Goal: Task Accomplishment & Management: Use online tool/utility

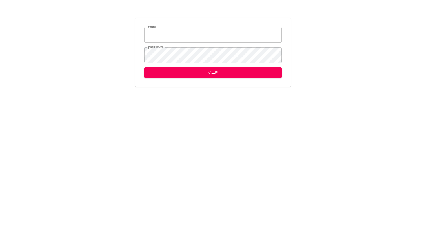
type input "[EMAIL_ADDRESS][DOMAIN_NAME]"
click at [200, 76] on button "로그인" at bounding box center [213, 73] width 138 height 10
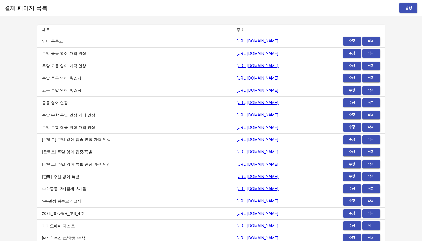
click at [401, 8] on button "생성" at bounding box center [408, 8] width 18 height 10
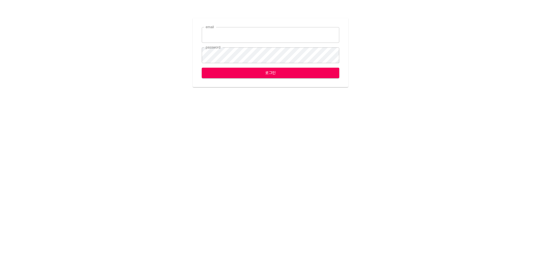
type input "[EMAIL_ADDRESS][DOMAIN_NAME]"
click at [295, 76] on button "로그인" at bounding box center [271, 73] width 138 height 10
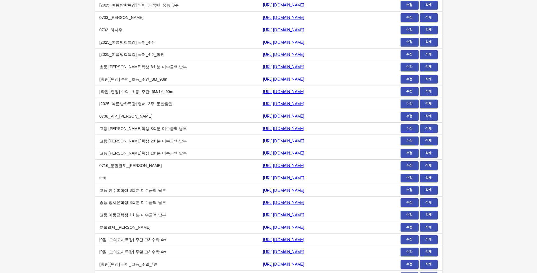
scroll to position [6347, 0]
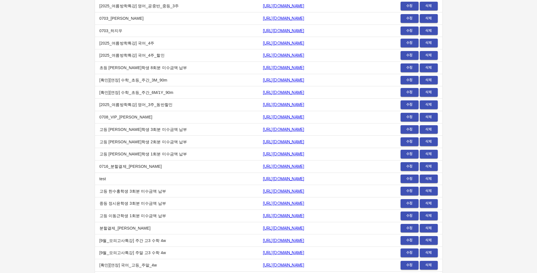
click at [407, 128] on span "수정" at bounding box center [409, 129] width 12 height 6
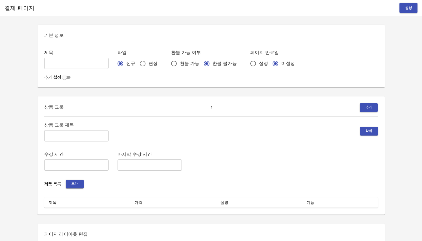
click at [56, 63] on input "text" at bounding box center [76, 63] width 64 height 11
paste input "고등 [PERSON_NAME]학생 3회분 미수금액 납부"
click at [68, 64] on input "고등 [PERSON_NAME]학생 3회분 미수금액 납부" at bounding box center [76, 63] width 64 height 11
type input "고등 임아정학생 3회분 미수금액 납부"
click at [82, 133] on input "text" at bounding box center [76, 135] width 64 height 11
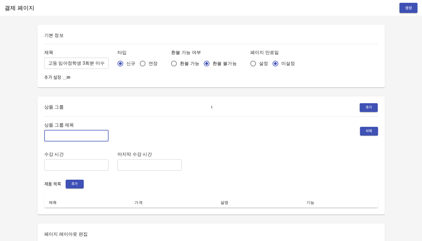
click at [60, 138] on input "text" at bounding box center [76, 135] width 64 height 11
paste input "영어과목 미수금액 결제"
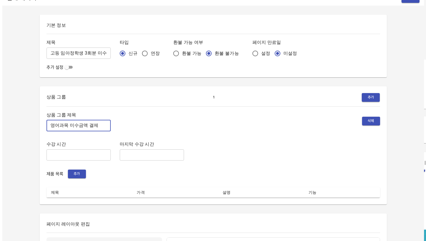
scroll to position [10, 0]
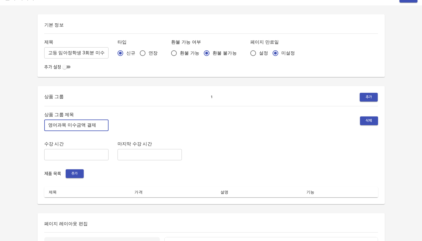
type input "영어과목 미수금액 결제"
click at [77, 173] on span "추가" at bounding box center [74, 174] width 12 height 6
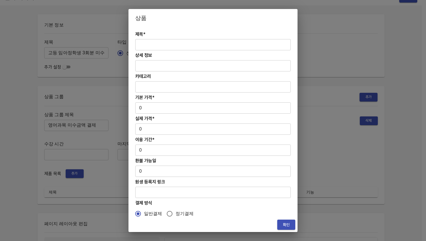
click at [185, 47] on input "text" at bounding box center [213, 44] width 156 height 11
paste input "고등 [PERSON_NAME]학생 3회분 미수금액 납부"
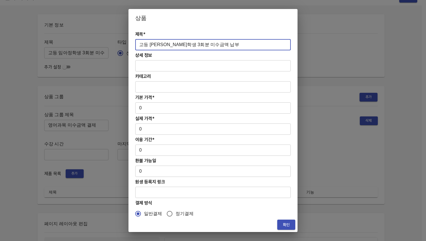
click at [160, 46] on input "고등 [PERSON_NAME]학생 3회분 미수금액 납부" at bounding box center [213, 44] width 156 height 11
type input "고등 임아정학생 3회분 미수금액 납부"
click at [172, 105] on input "0" at bounding box center [213, 108] width 156 height 11
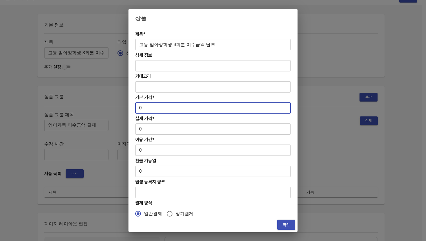
click at [139, 108] on input "0" at bounding box center [213, 108] width 156 height 11
paste input "58687.5"
type input "58687.5"
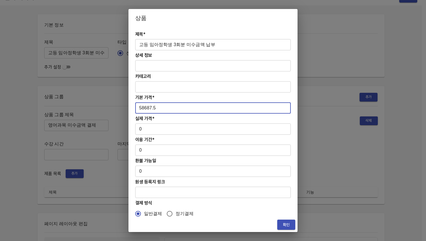
click at [140, 131] on input "0" at bounding box center [213, 129] width 156 height 11
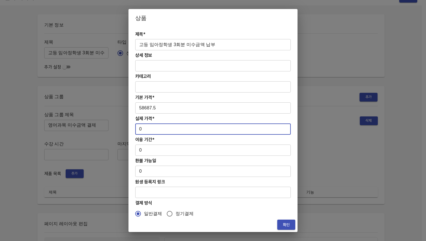
click at [140, 131] on input "0" at bounding box center [213, 129] width 156 height 11
paste input "58687.5"
type input "58687.5"
click at [150, 148] on input "0" at bounding box center [213, 150] width 156 height 11
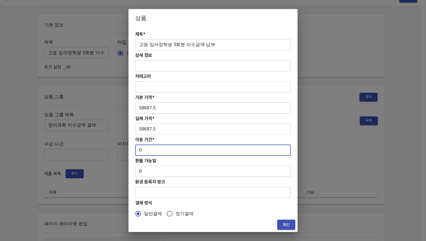
click at [142, 153] on input "0" at bounding box center [213, 150] width 156 height 11
type input "10"
click at [186, 141] on h4 "이용 기간*" at bounding box center [213, 139] width 156 height 5
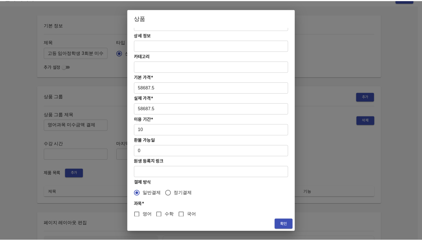
scroll to position [26, 0]
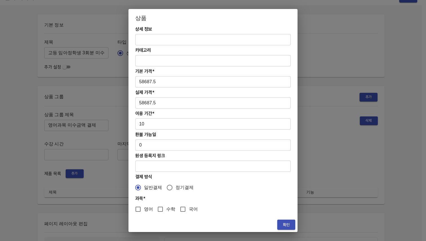
click at [149, 210] on span "영어" at bounding box center [148, 209] width 9 height 7
click at [144, 210] on input "영어" at bounding box center [138, 210] width 12 height 12
checkbox input "true"
click at [291, 225] on span "확인" at bounding box center [286, 225] width 9 height 7
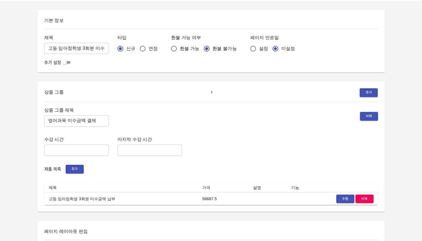
scroll to position [0, 0]
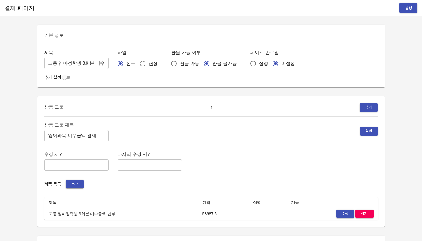
click at [412, 9] on span "생성" at bounding box center [408, 8] width 9 height 7
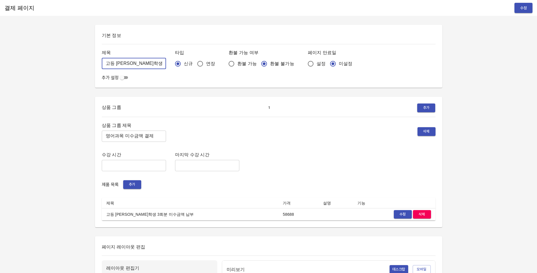
click at [141, 66] on input "고등 [PERSON_NAME]학생 3회분 미수금액 납부" at bounding box center [134, 63] width 64 height 11
click at [136, 138] on input "영어과목 미수금액 결제" at bounding box center [134, 135] width 64 height 11
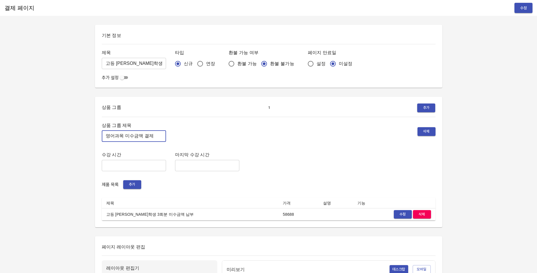
click at [136, 138] on input "영어과목 미수금액 결제" at bounding box center [134, 135] width 64 height 11
click at [403, 214] on span "수정" at bounding box center [402, 214] width 12 height 6
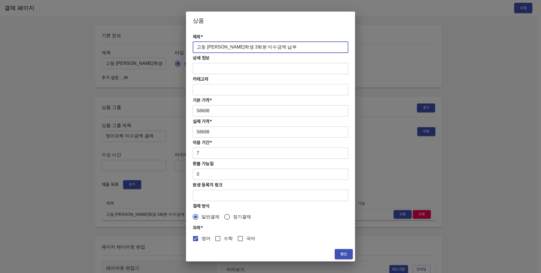
click at [273, 50] on input "고등 [PERSON_NAME]학생 3회분 미수금액 납부" at bounding box center [271, 47] width 156 height 11
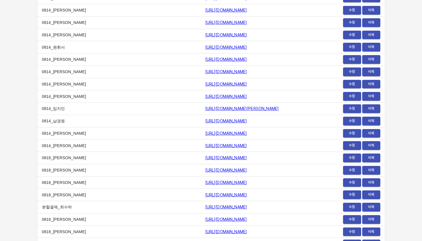
scroll to position [6993, 0]
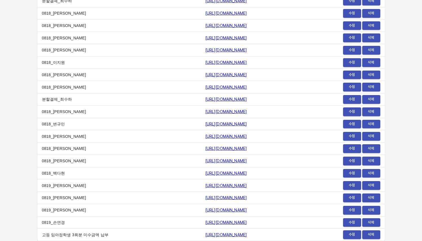
click at [232, 234] on link "https://payment.mildang.kr/Y5bltpiC7HN4_4j_gUuLa" at bounding box center [226, 235] width 42 height 5
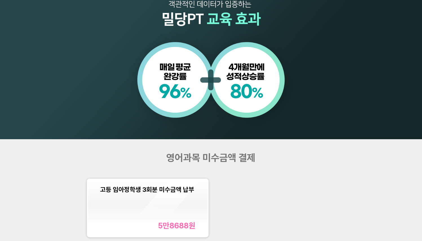
scroll to position [381, 0]
